Goal: Find specific page/section: Find specific page/section

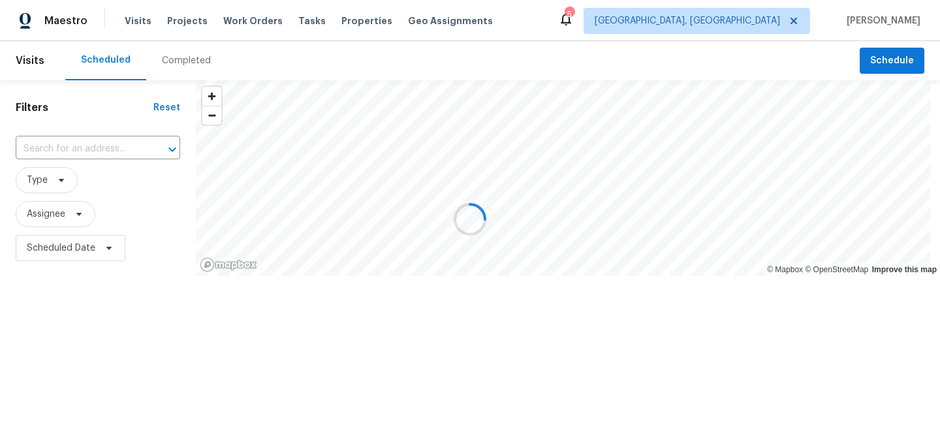
click at [754, 24] on div at bounding box center [470, 219] width 940 height 438
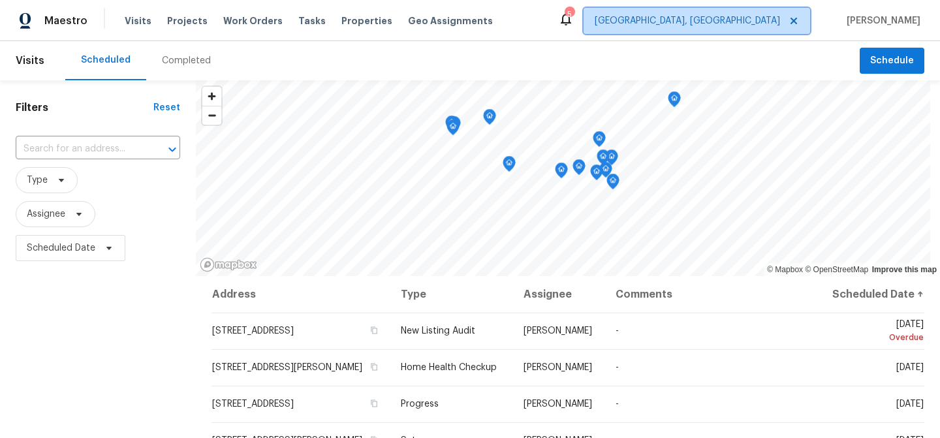
click at [766, 22] on span "[GEOGRAPHIC_DATA], [GEOGRAPHIC_DATA]" at bounding box center [686, 20] width 185 height 13
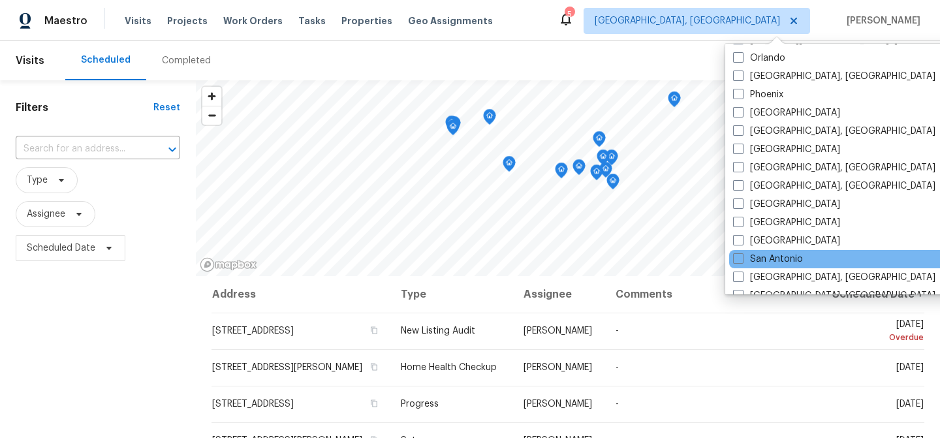
scroll to position [730, 0]
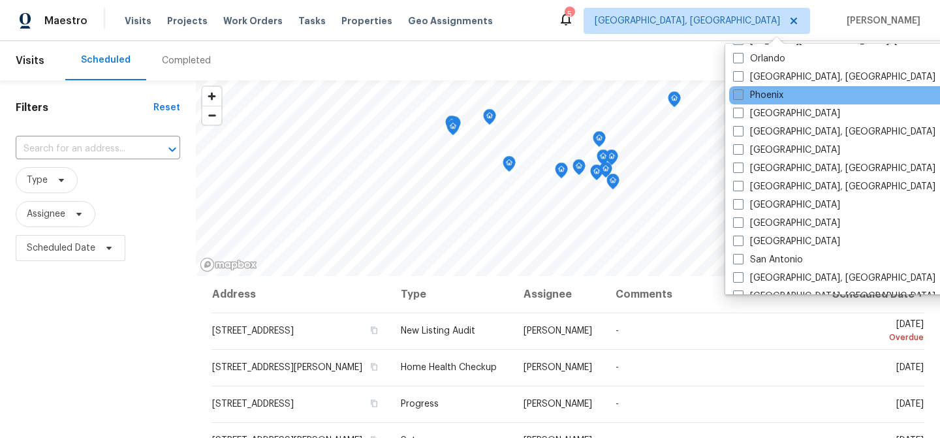
click at [777, 89] on label "Phoenix" at bounding box center [758, 95] width 50 height 13
click at [741, 89] on input "Phoenix" at bounding box center [737, 93] width 8 height 8
checkbox input "true"
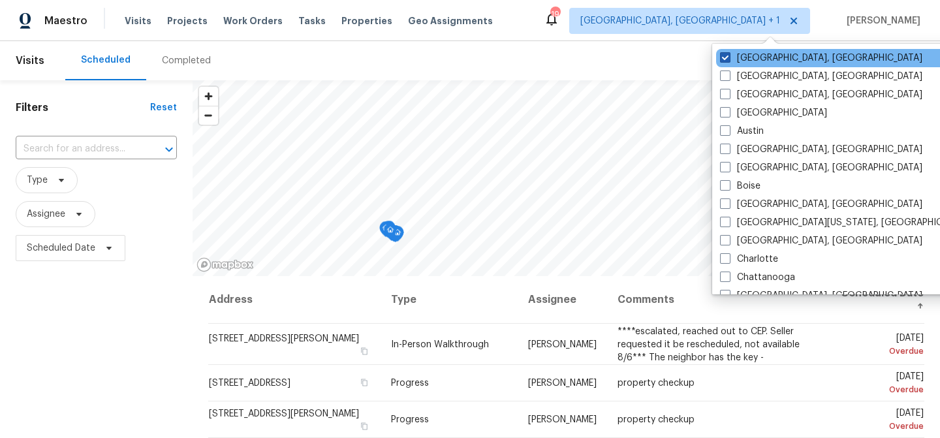
click at [767, 54] on label "[GEOGRAPHIC_DATA], [GEOGRAPHIC_DATA]" at bounding box center [821, 58] width 202 height 13
click at [728, 54] on input "[GEOGRAPHIC_DATA], [GEOGRAPHIC_DATA]" at bounding box center [724, 56] width 8 height 8
checkbox input "false"
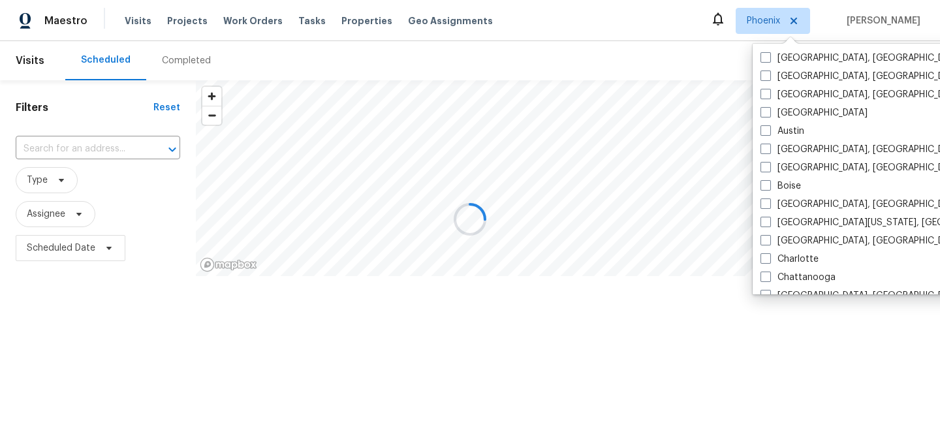
click at [603, 41] on div at bounding box center [470, 219] width 940 height 438
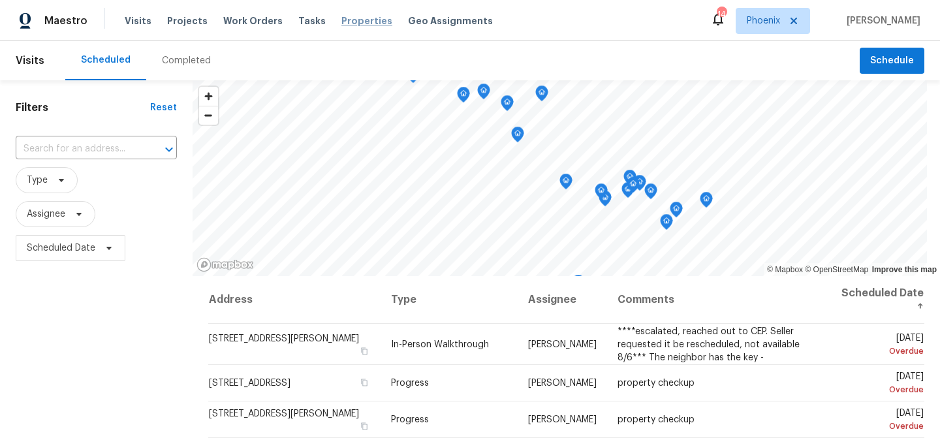
click at [341, 17] on span "Properties" at bounding box center [366, 20] width 51 height 13
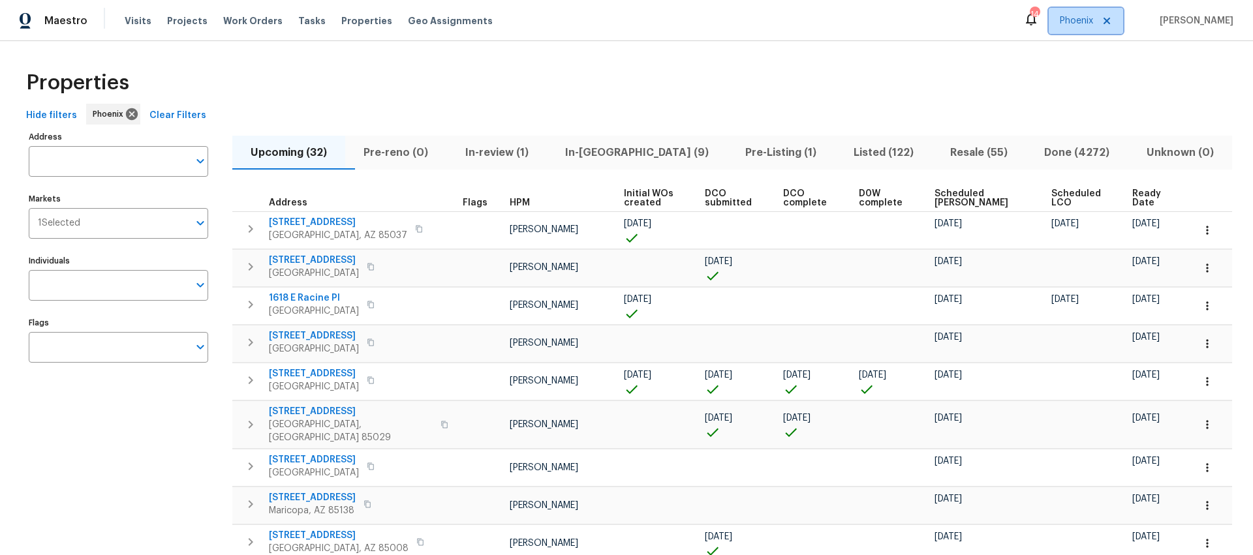
click at [939, 20] on span "Phoenix" at bounding box center [1076, 20] width 33 height 13
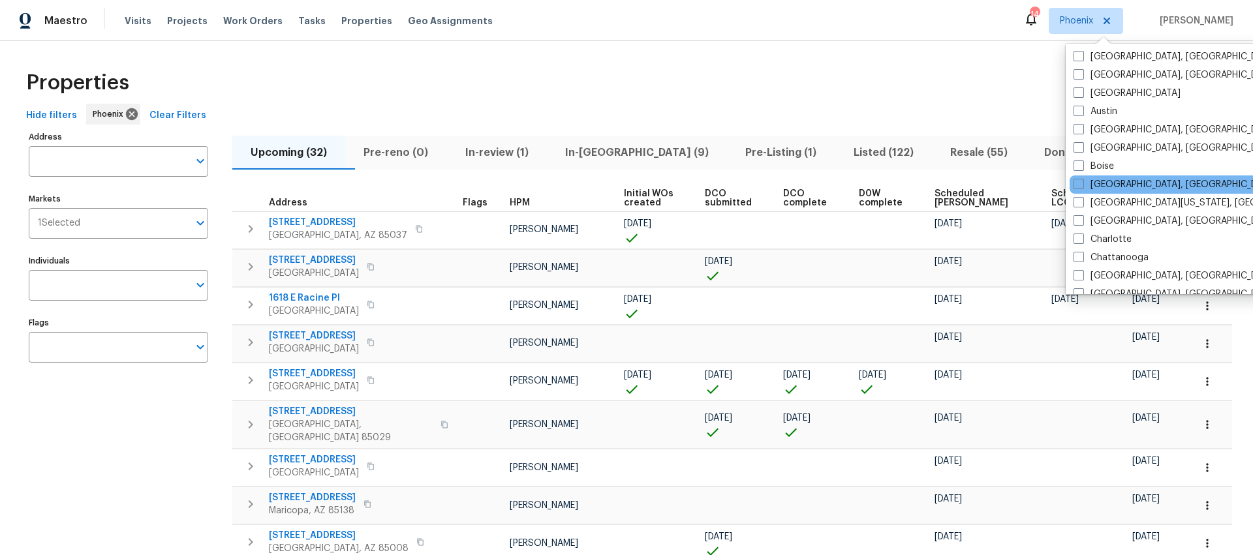
scroll to position [100, 0]
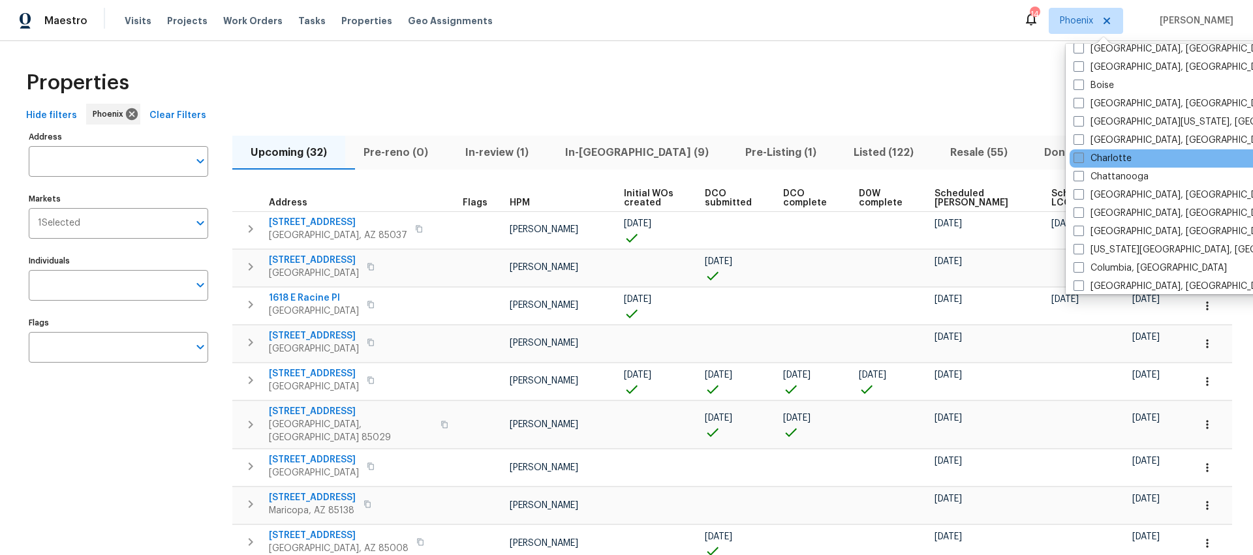
click at [939, 161] on label "Charlotte" at bounding box center [1102, 158] width 58 height 13
click at [939, 161] on input "Charlotte" at bounding box center [1077, 156] width 8 height 8
checkbox input "true"
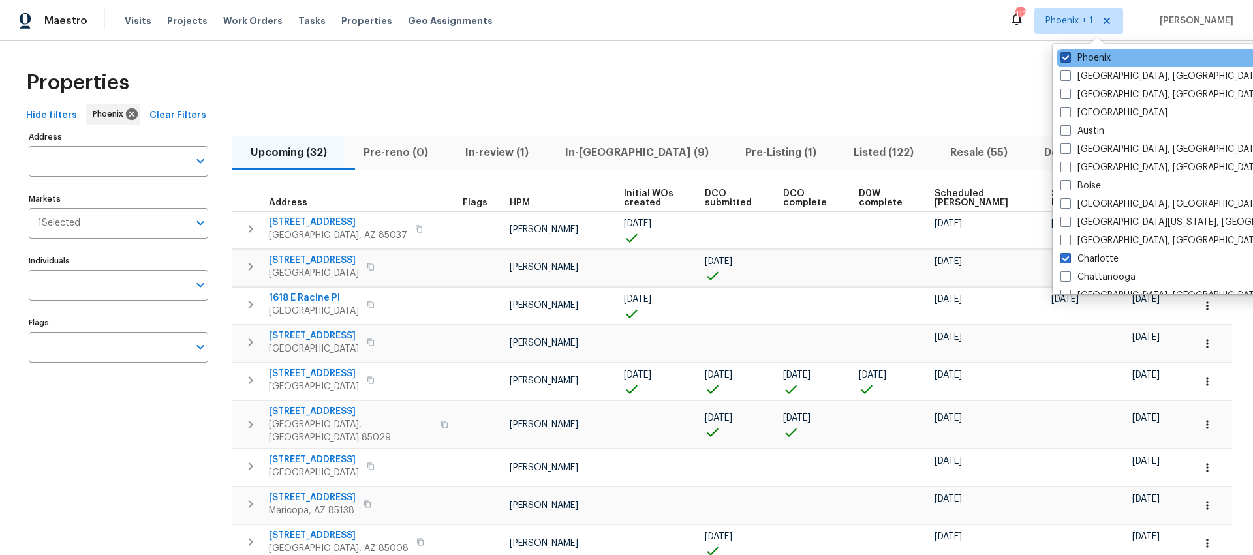
click at [939, 59] on label "Phoenix" at bounding box center [1085, 58] width 50 height 13
click at [939, 59] on input "Phoenix" at bounding box center [1064, 56] width 8 height 8
checkbox input "false"
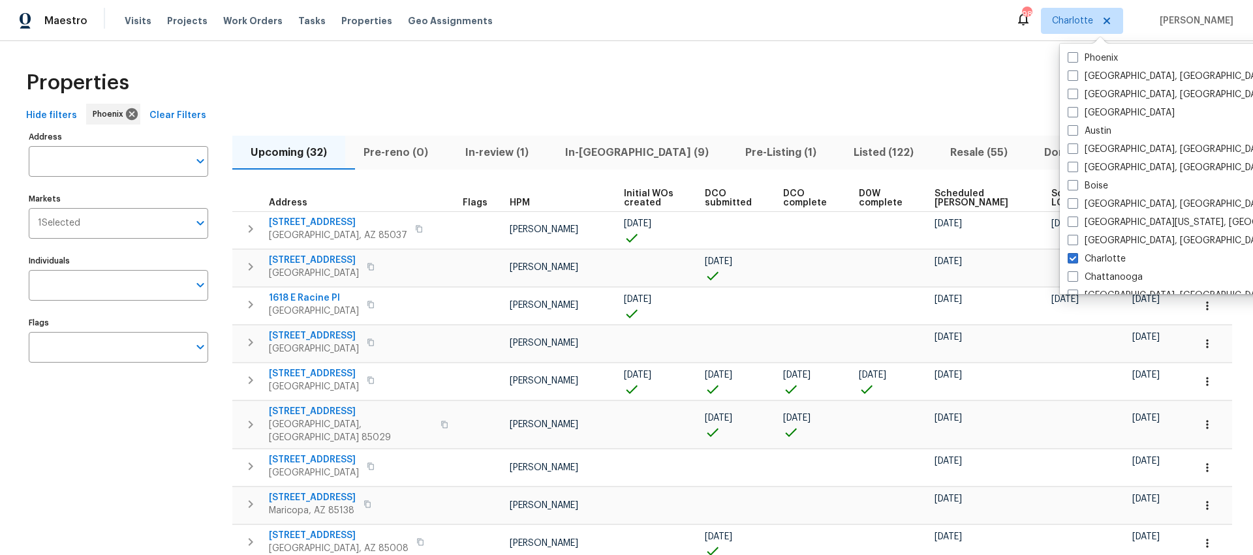
click at [921, 76] on div "Properties" at bounding box center [626, 83] width 1211 height 42
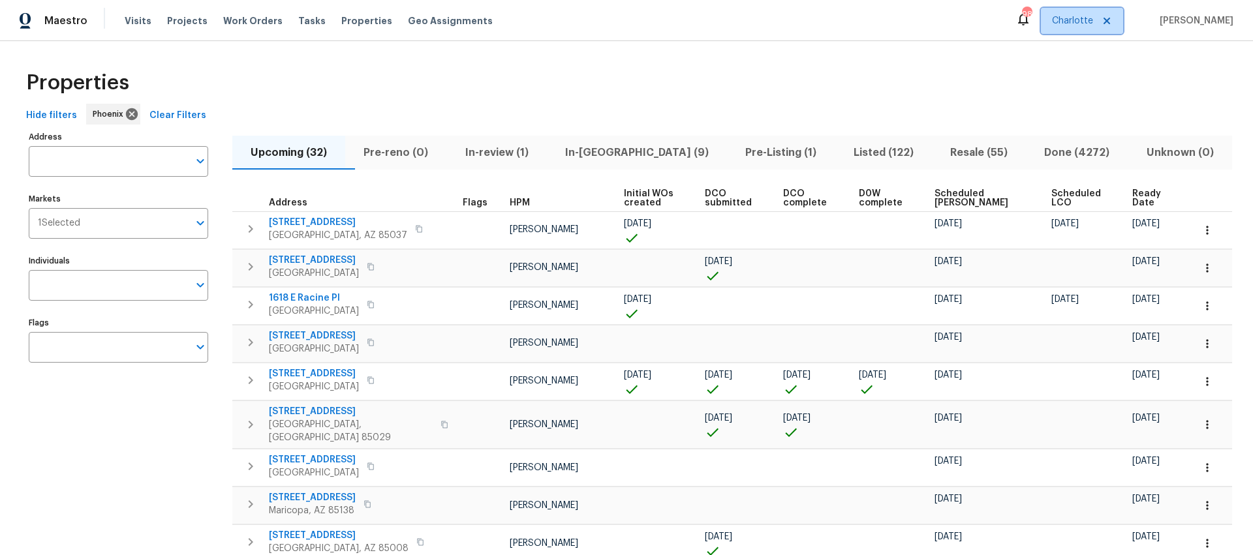
click at [939, 23] on span "Charlotte" at bounding box center [1072, 20] width 41 height 13
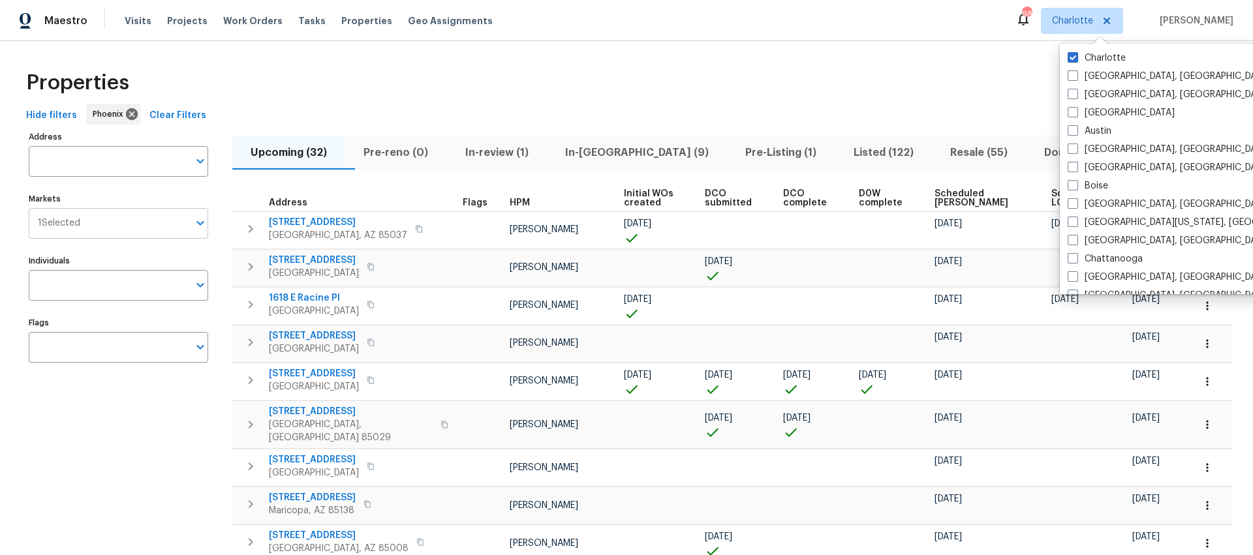
click at [151, 229] on input "Markets" at bounding box center [134, 223] width 108 height 31
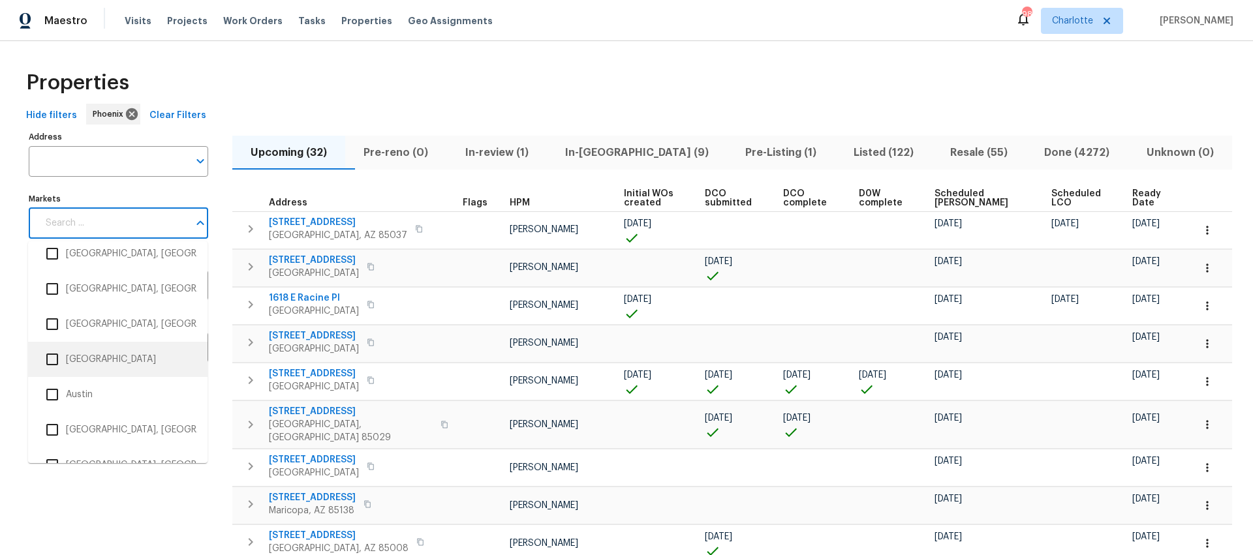
scroll to position [48, 0]
click at [119, 349] on li "[GEOGRAPHIC_DATA]" at bounding box center [117, 356] width 159 height 27
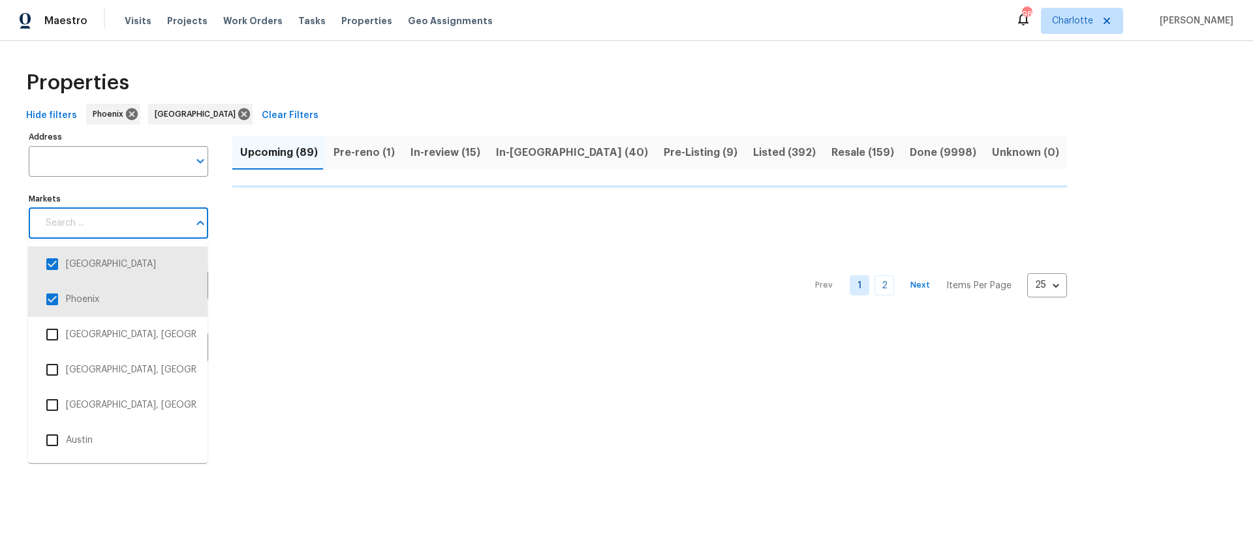
click at [116, 224] on input "Markets" at bounding box center [113, 223] width 151 height 31
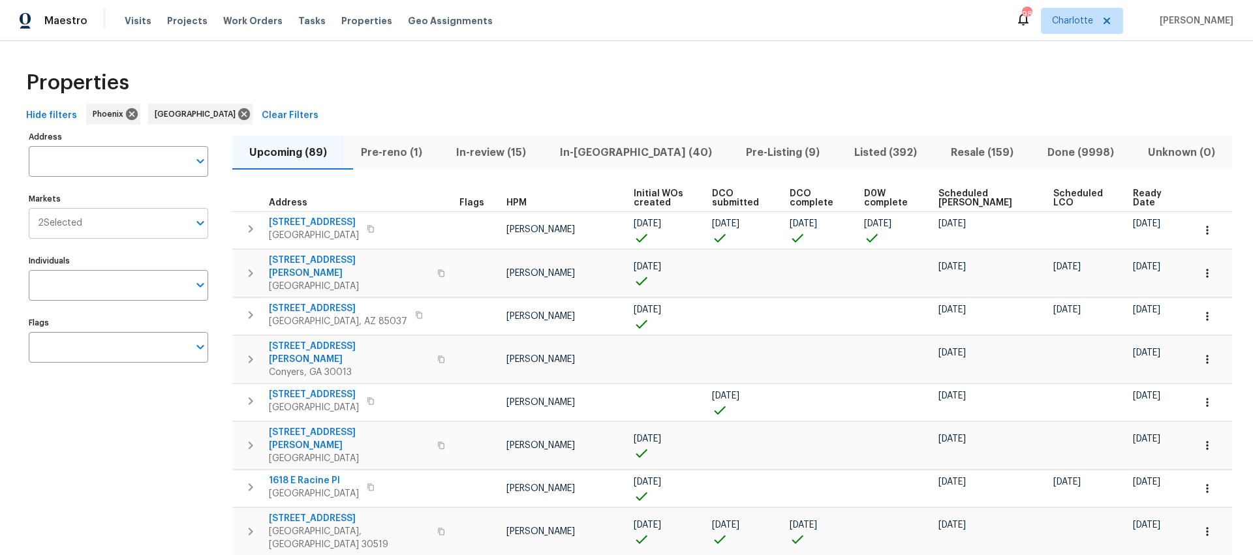
click at [125, 224] on input "Markets" at bounding box center [135, 223] width 106 height 31
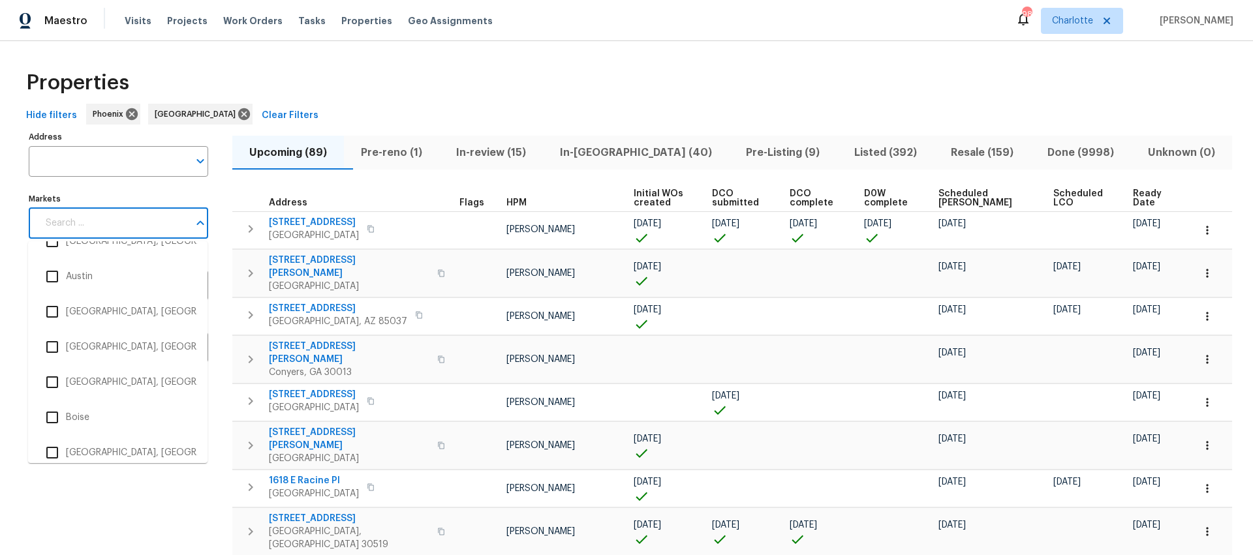
scroll to position [410, 0]
click at [113, 344] on li "Charlotte" at bounding box center [117, 346] width 159 height 27
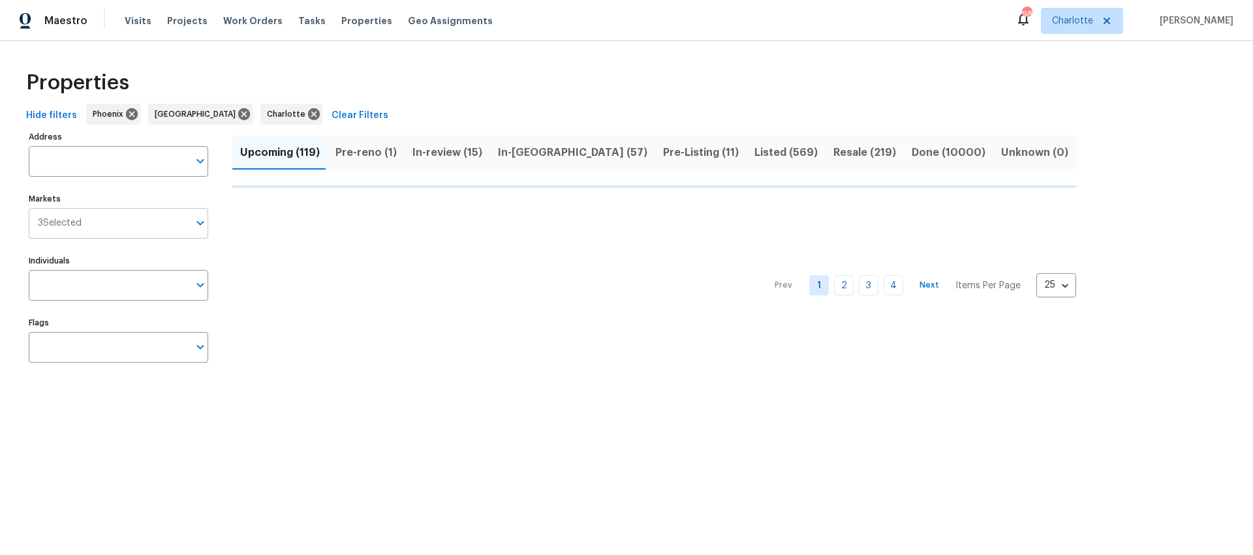
click at [106, 219] on input "Markets" at bounding box center [135, 223] width 107 height 31
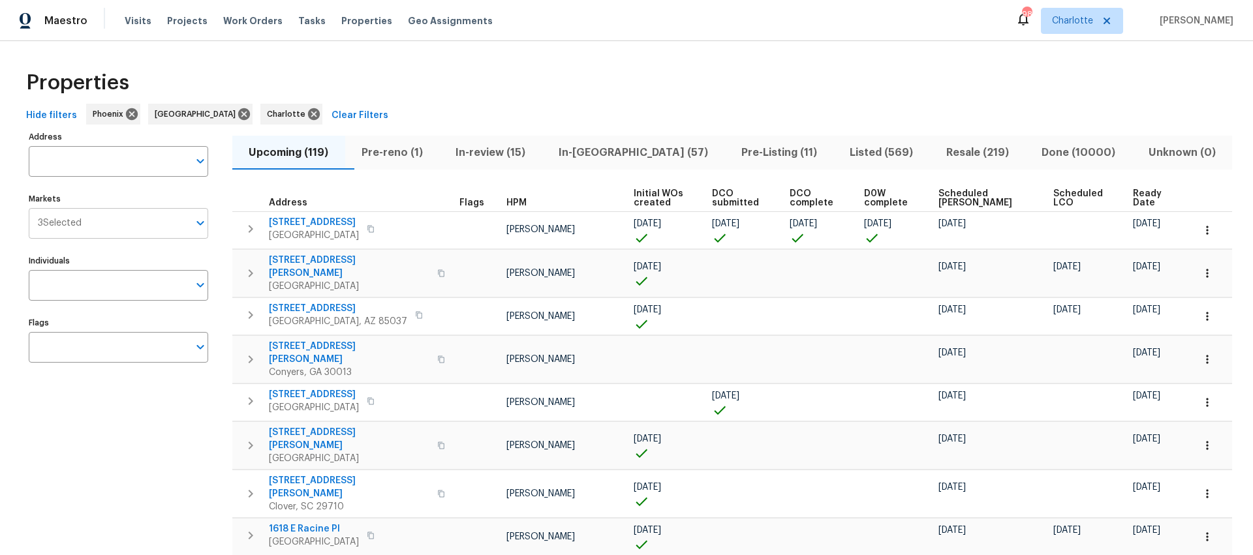
click at [110, 227] on input "Markets" at bounding box center [135, 223] width 107 height 31
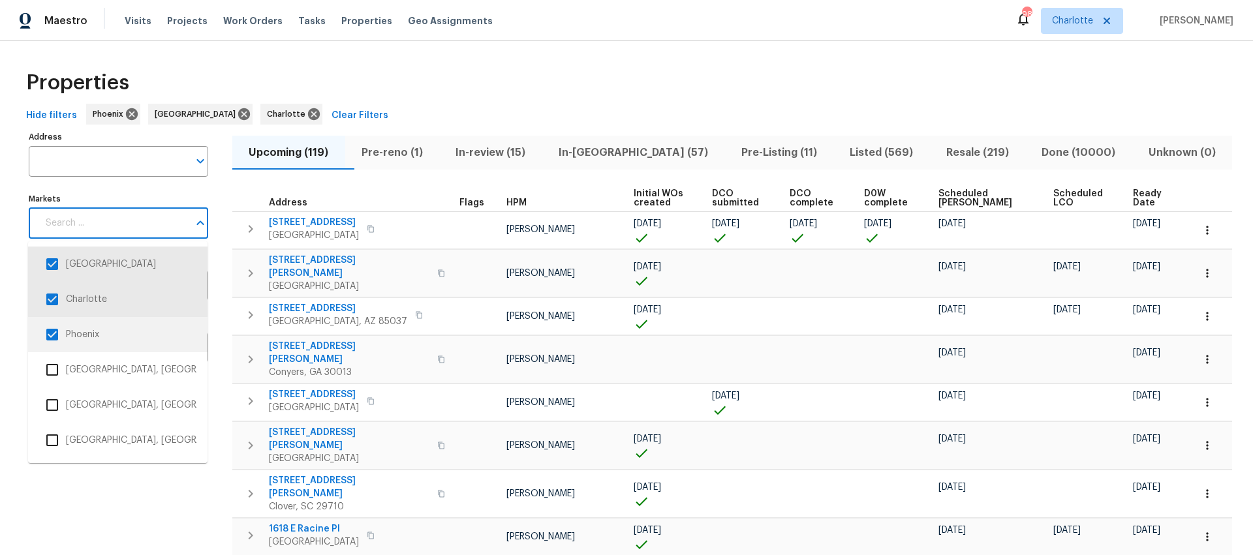
click at [104, 328] on li "Phoenix" at bounding box center [117, 334] width 159 height 27
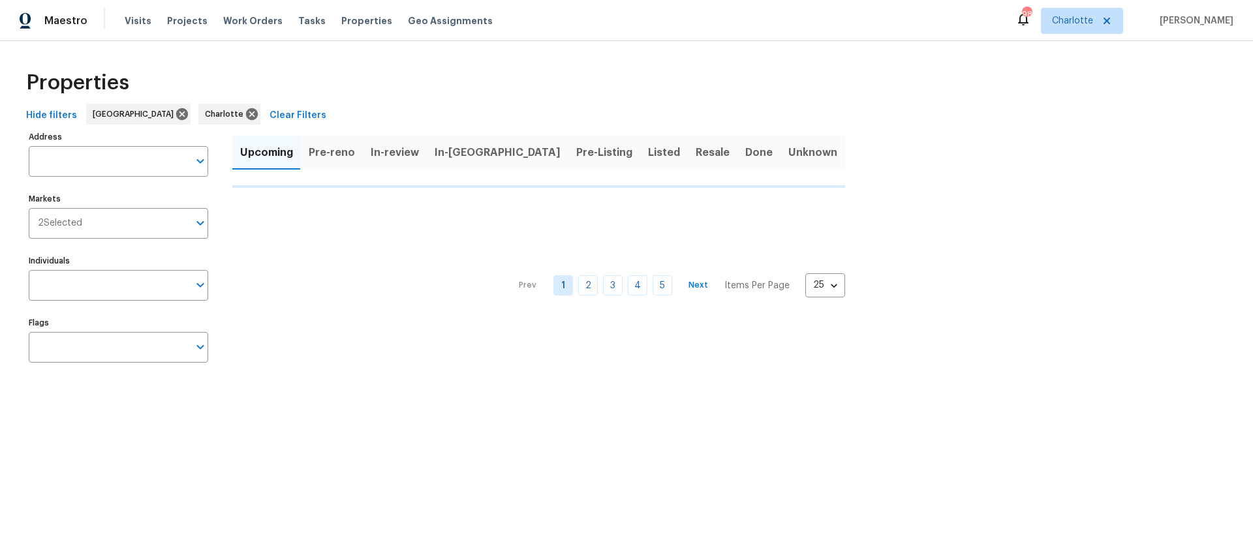
click at [228, 73] on div "Properties" at bounding box center [626, 83] width 1211 height 42
